Goal: Check status: Check status

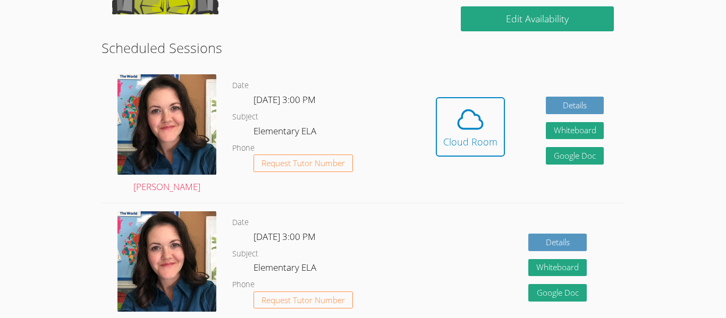
scroll to position [280, 0]
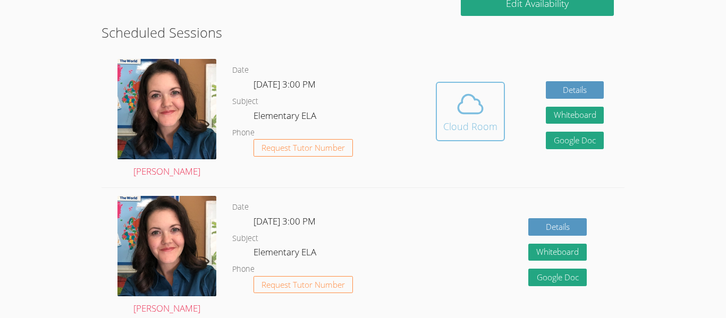
click at [475, 123] on div "Cloud Room" at bounding box center [470, 126] width 54 height 15
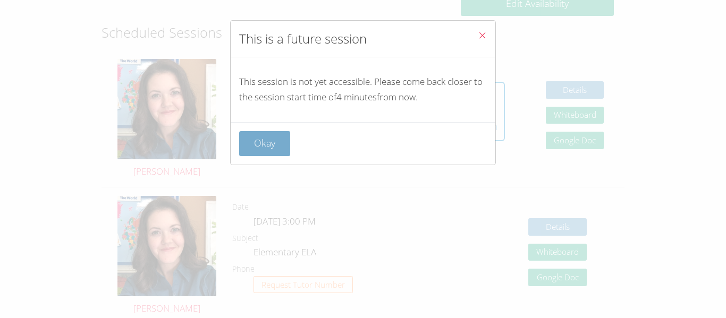
click at [280, 152] on button "Okay" at bounding box center [264, 143] width 51 height 25
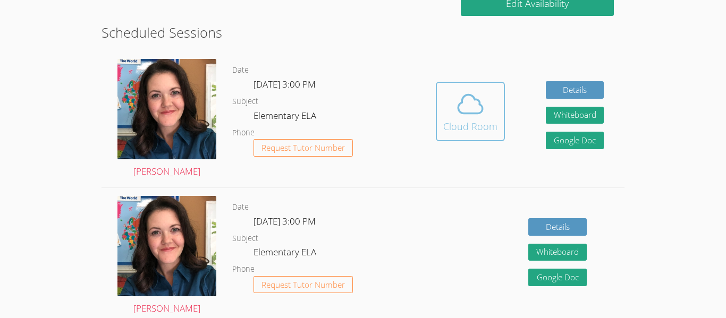
click at [457, 115] on icon at bounding box center [471, 104] width 30 height 30
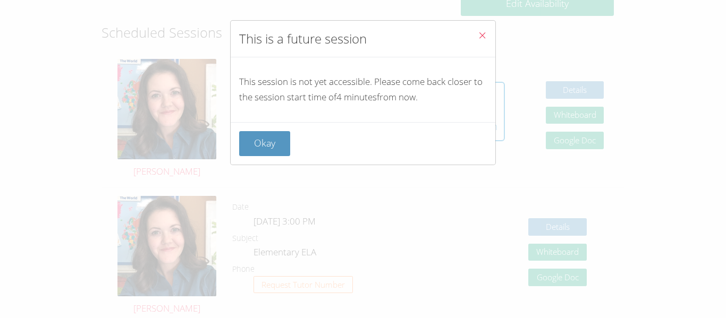
click at [371, 171] on div "This is a future session This session is not yet accessible. Please come back c…" at bounding box center [363, 159] width 726 height 318
click at [486, 39] on icon "Close" at bounding box center [482, 35] width 9 height 9
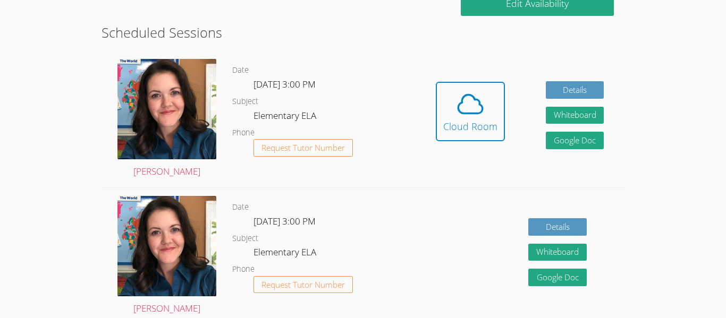
click at [440, 244] on div "Details Whiteboard Hidden Google Doc" at bounding box center [519, 256] width 209 height 137
click at [460, 87] on button "Cloud Room" at bounding box center [470, 112] width 69 height 60
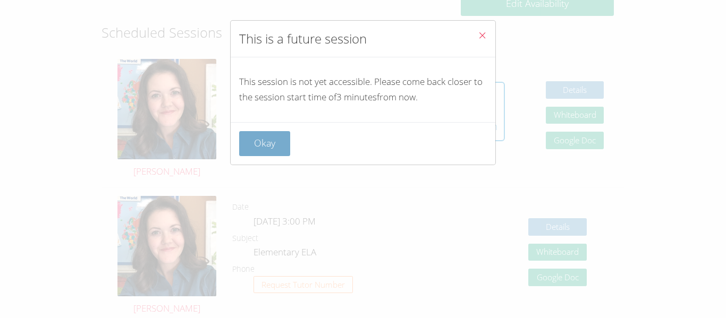
click at [265, 143] on button "Okay" at bounding box center [264, 143] width 51 height 25
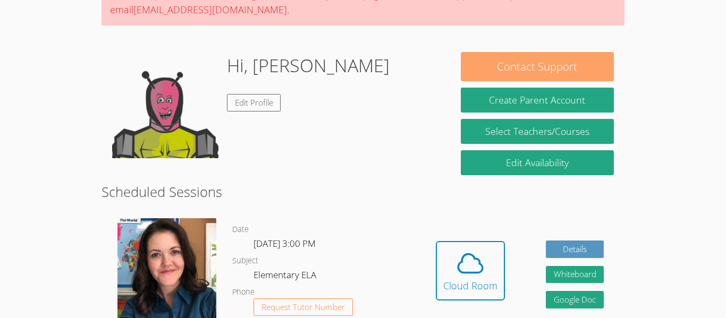
scroll to position [125, 0]
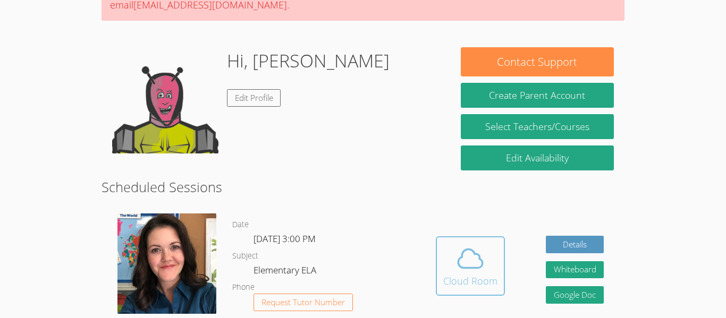
click at [474, 261] on icon at bounding box center [471, 259] width 30 height 30
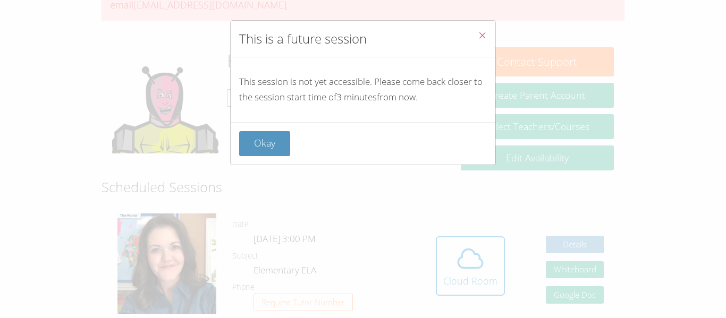
click at [482, 36] on icon "Close" at bounding box center [482, 35] width 9 height 9
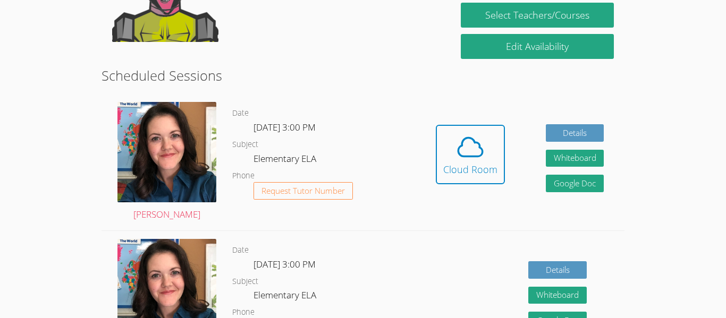
scroll to position [239, 0]
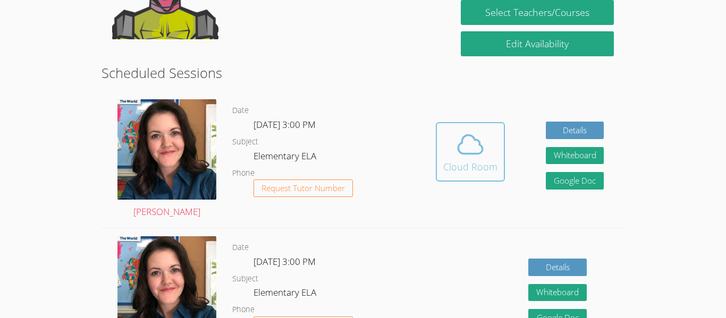
click at [473, 159] on div "Cloud Room" at bounding box center [470, 166] width 54 height 15
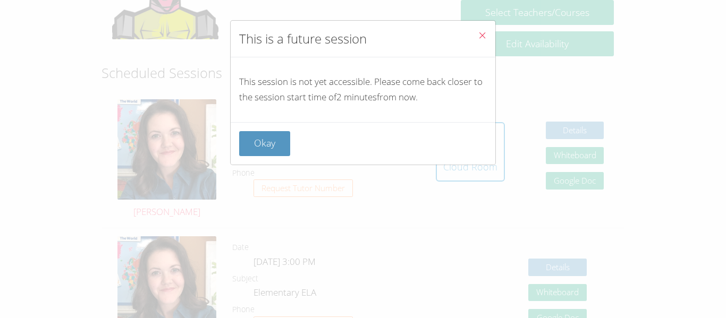
click at [482, 33] on icon "Close" at bounding box center [482, 35] width 9 height 9
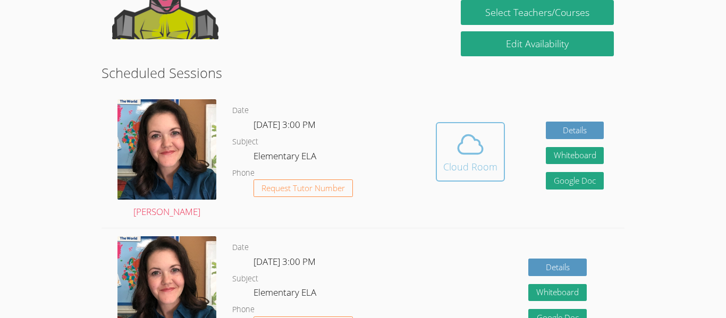
click at [477, 178] on button "Cloud Room" at bounding box center [470, 152] width 69 height 60
